Goal: Information Seeking & Learning: Learn about a topic

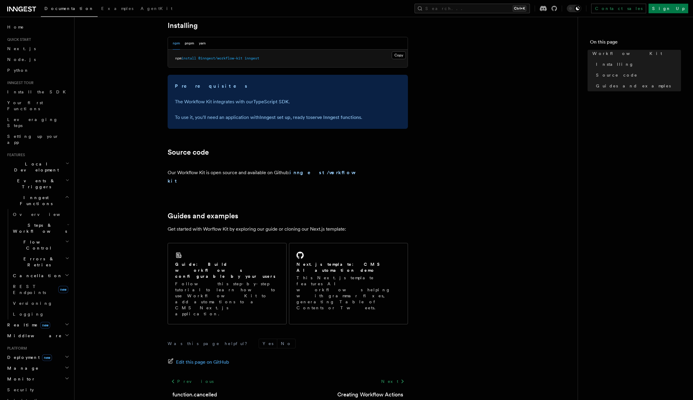
scroll to position [238, 0]
click at [395, 376] on link "Next" at bounding box center [393, 381] width 30 height 11
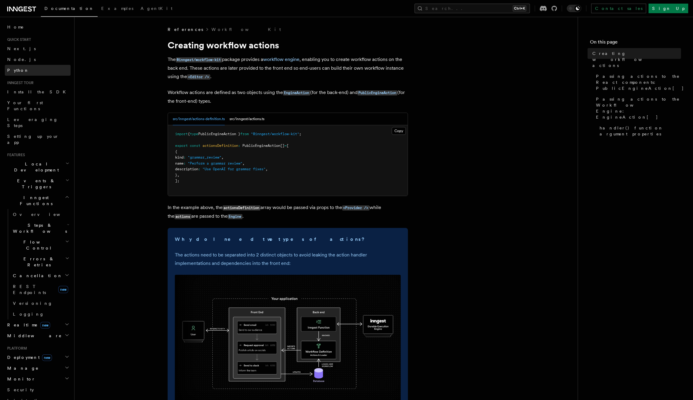
click at [18, 71] on span "Python" at bounding box center [18, 70] width 22 height 5
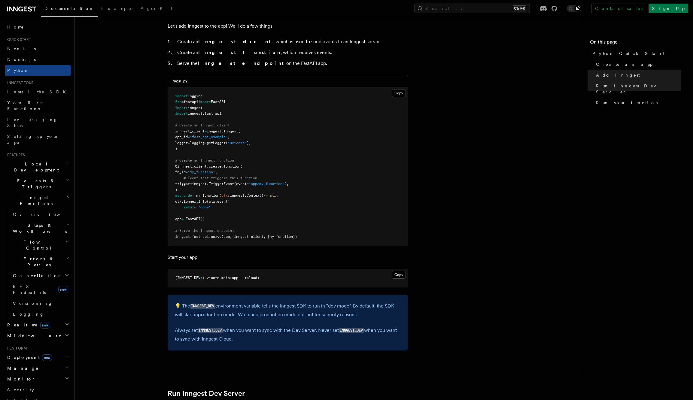
scroll to position [249, 0]
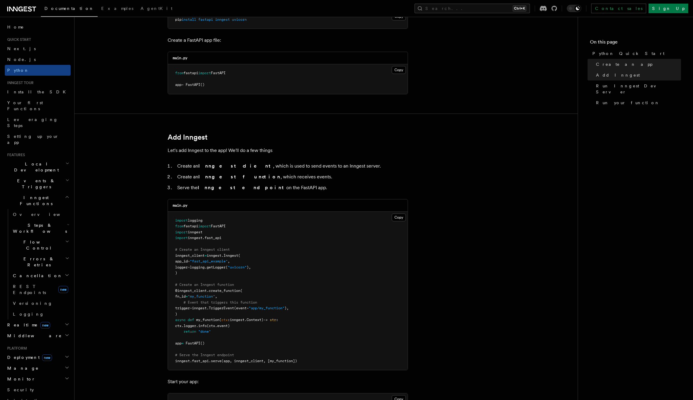
click at [23, 41] on span "Quick start" at bounding box center [18, 39] width 26 height 5
click at [20, 50] on span "Next.js" at bounding box center [21, 48] width 29 height 5
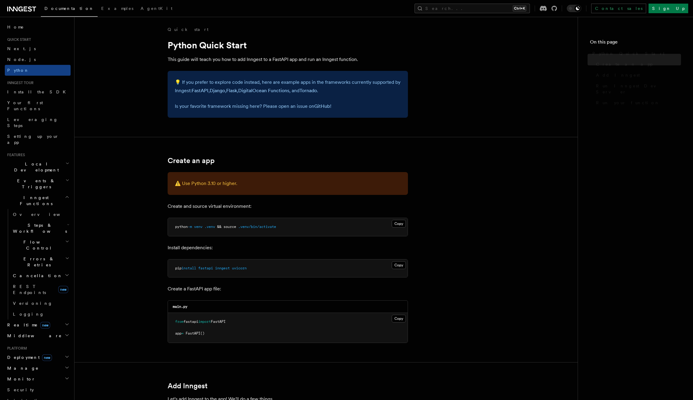
scroll to position [249, 0]
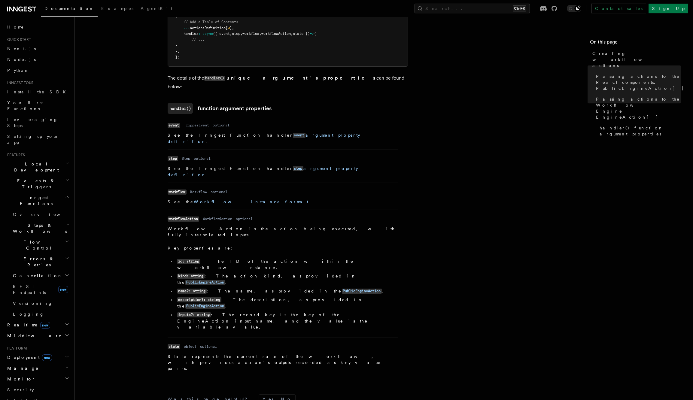
scroll to position [727, 0]
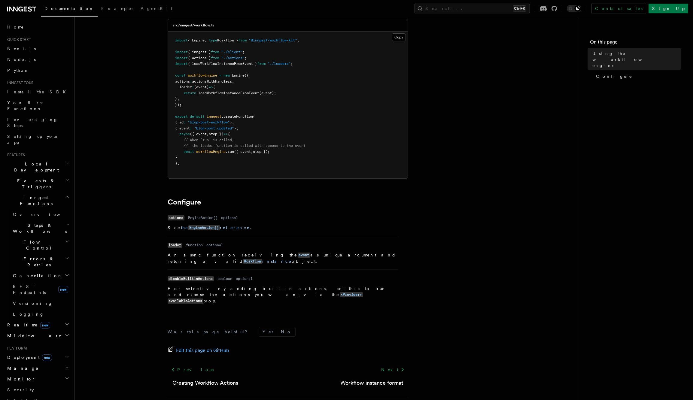
scroll to position [68, 0]
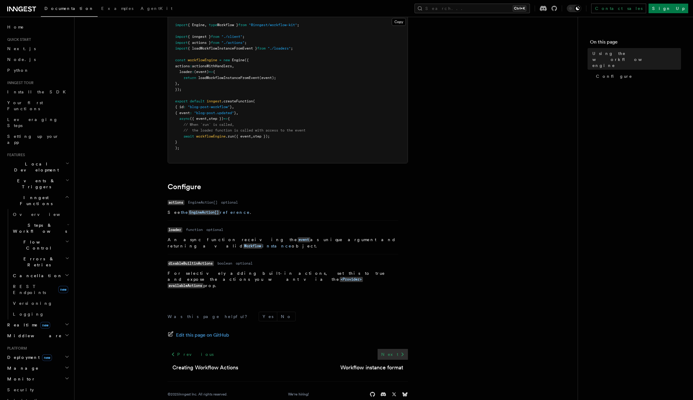
click at [395, 349] on link "Next" at bounding box center [393, 354] width 30 height 11
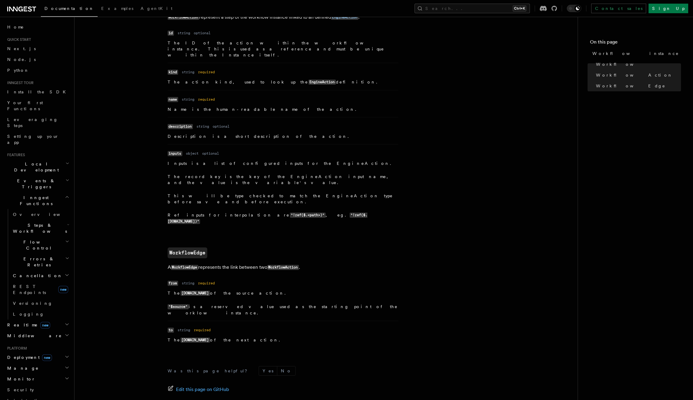
scroll to position [531, 0]
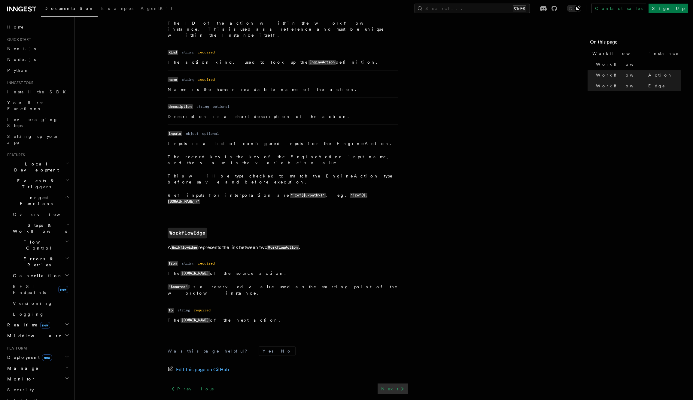
click at [393, 384] on link "Next" at bounding box center [393, 389] width 30 height 11
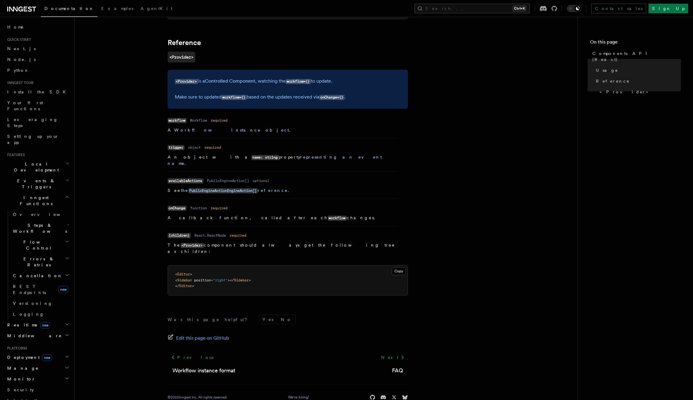
scroll to position [415, 0]
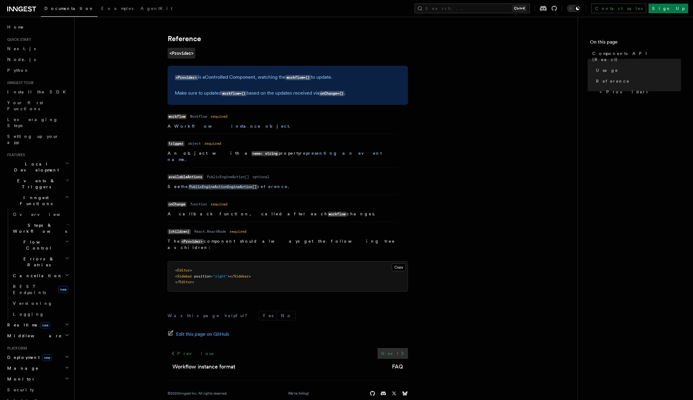
click at [396, 348] on link "Next" at bounding box center [393, 353] width 30 height 11
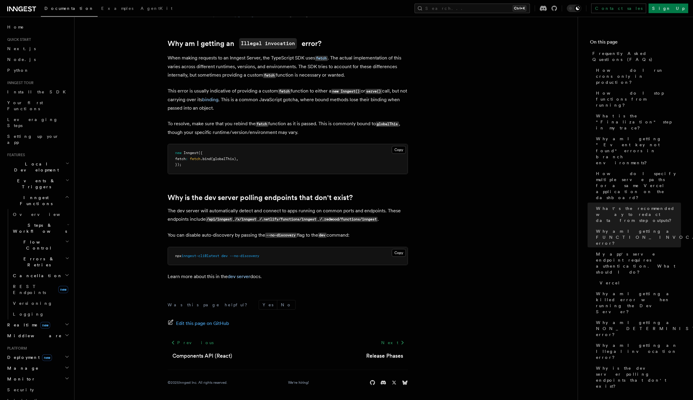
scroll to position [1001, 0]
click at [391, 343] on link "Next" at bounding box center [393, 342] width 30 height 11
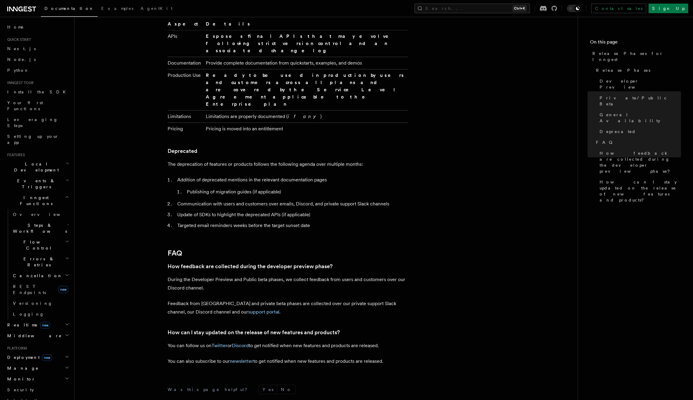
scroll to position [959, 0]
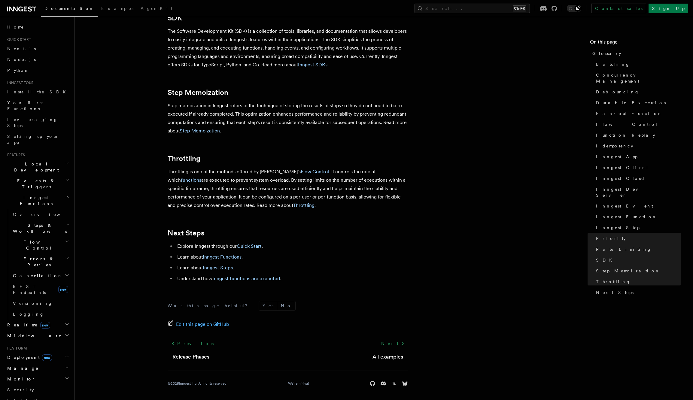
scroll to position [1238, 0]
click at [393, 342] on link "Next" at bounding box center [393, 342] width 30 height 11
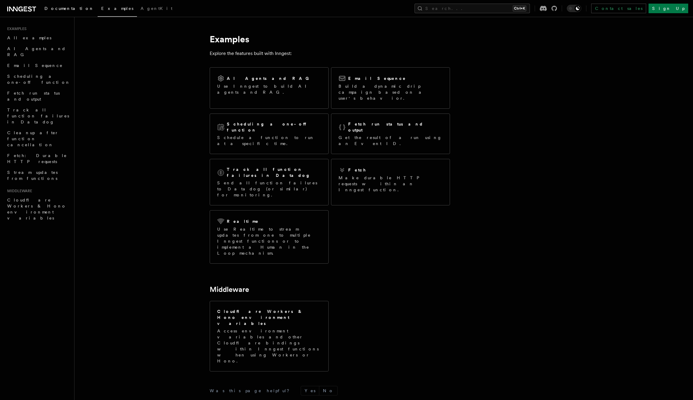
click at [58, 7] on span "Documentation" at bounding box center [69, 8] width 50 height 5
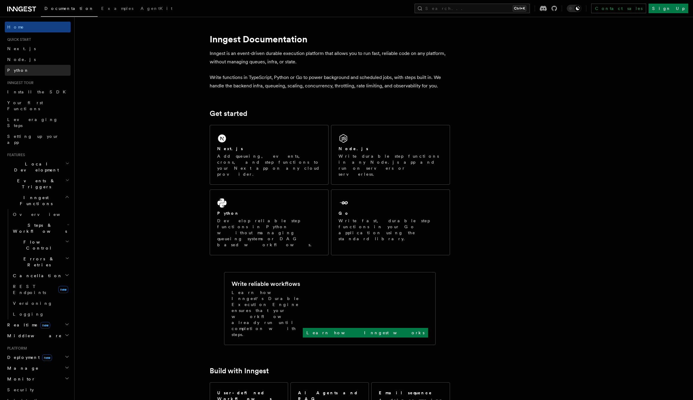
click at [27, 66] on link "Python" at bounding box center [38, 70] width 66 height 11
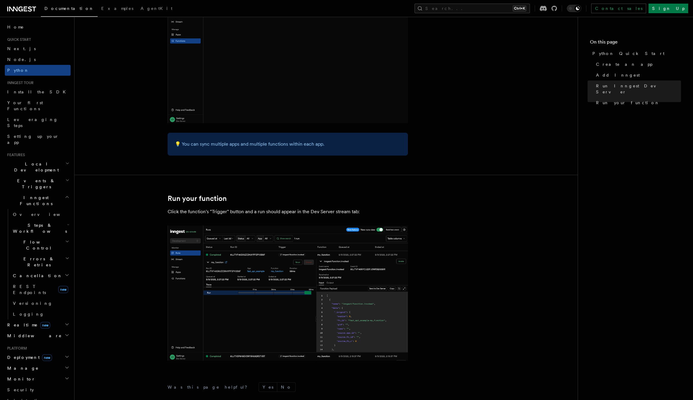
scroll to position [1119, 0]
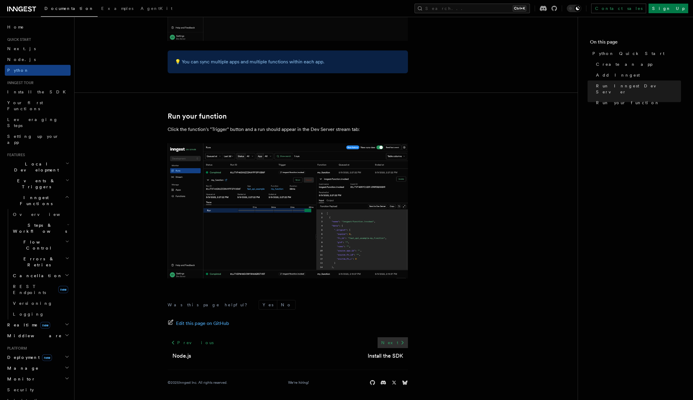
click at [393, 342] on link "Next" at bounding box center [393, 342] width 30 height 11
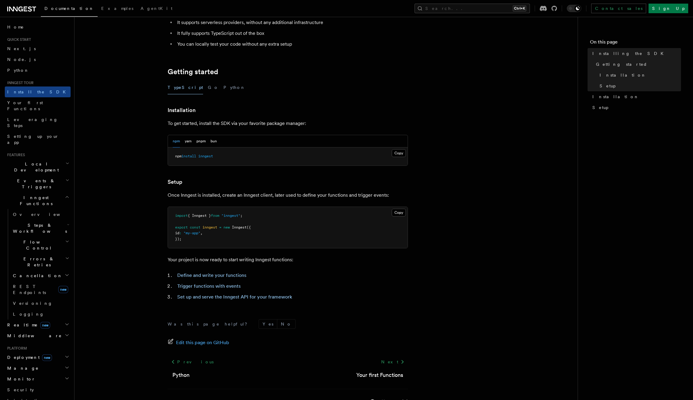
scroll to position [100, 0]
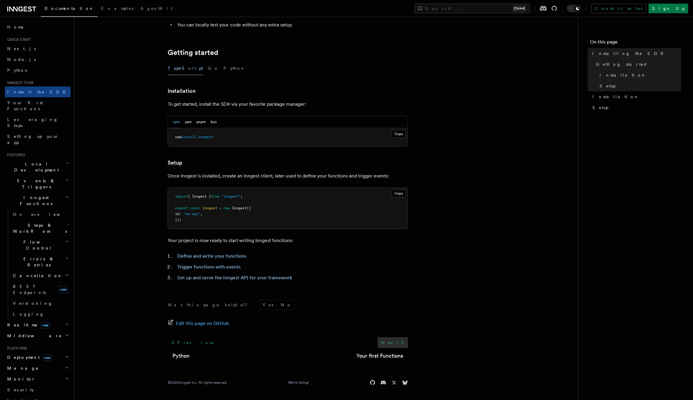
click at [398, 344] on link "Next" at bounding box center [393, 342] width 30 height 11
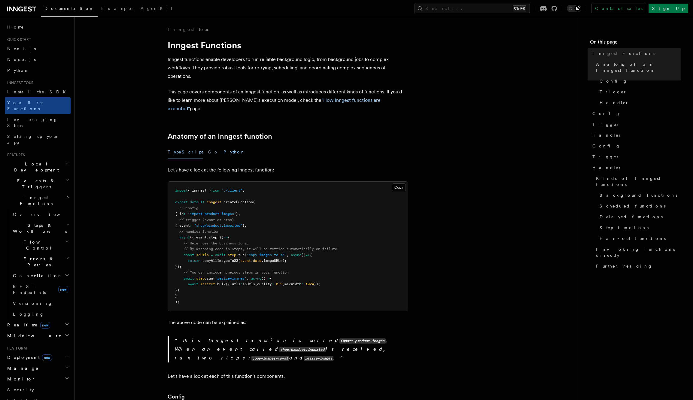
click at [223, 145] on button "Python" at bounding box center [234, 152] width 22 height 14
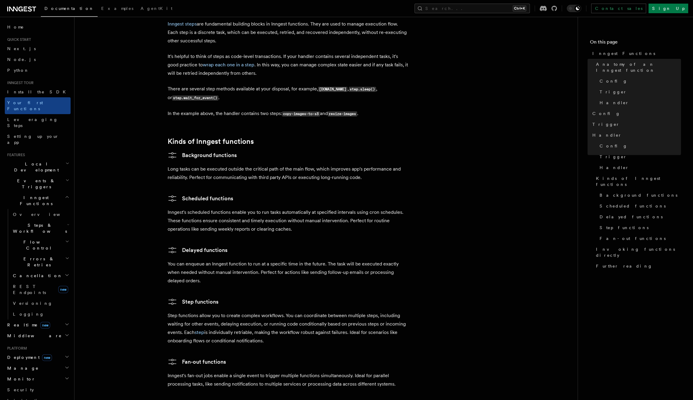
scroll to position [1110, 0]
